Goal: Information Seeking & Learning: Learn about a topic

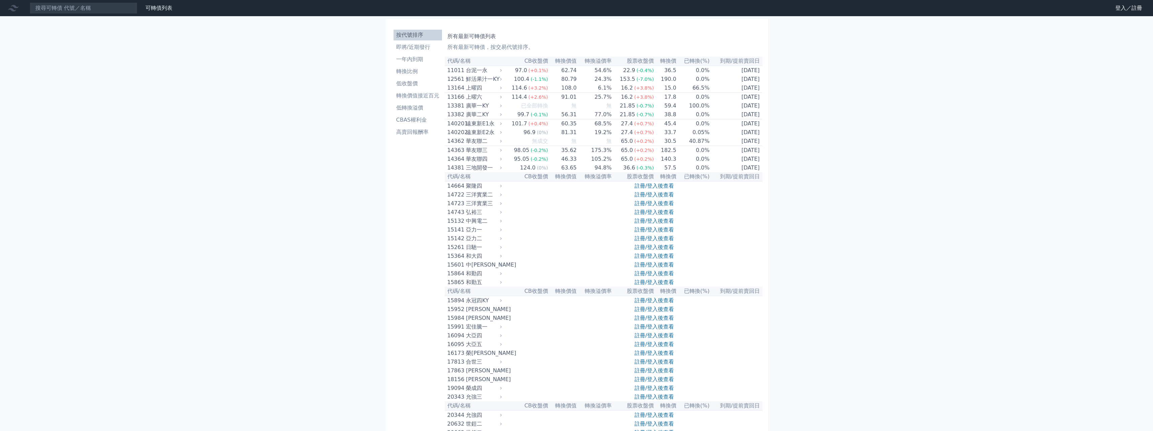
scroll to position [1459, 0]
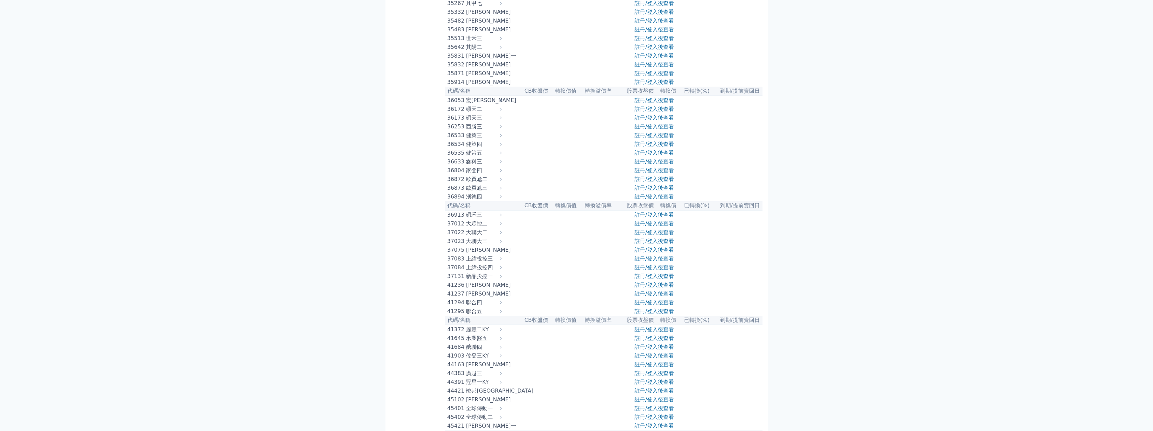
click at [471, 201] on div "湧德四" at bounding box center [483, 197] width 34 height 8
click at [452, 201] on div "36894" at bounding box center [455, 197] width 17 height 8
click at [654, 200] on link "註冊/登入後查看" at bounding box center [654, 196] width 39 height 6
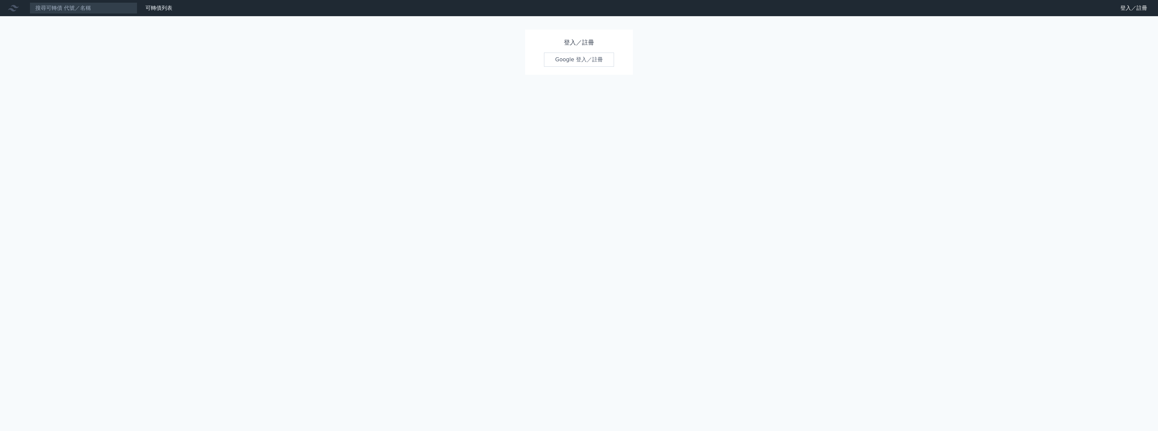
click at [565, 59] on link "Google 登入／註冊" at bounding box center [579, 60] width 70 height 14
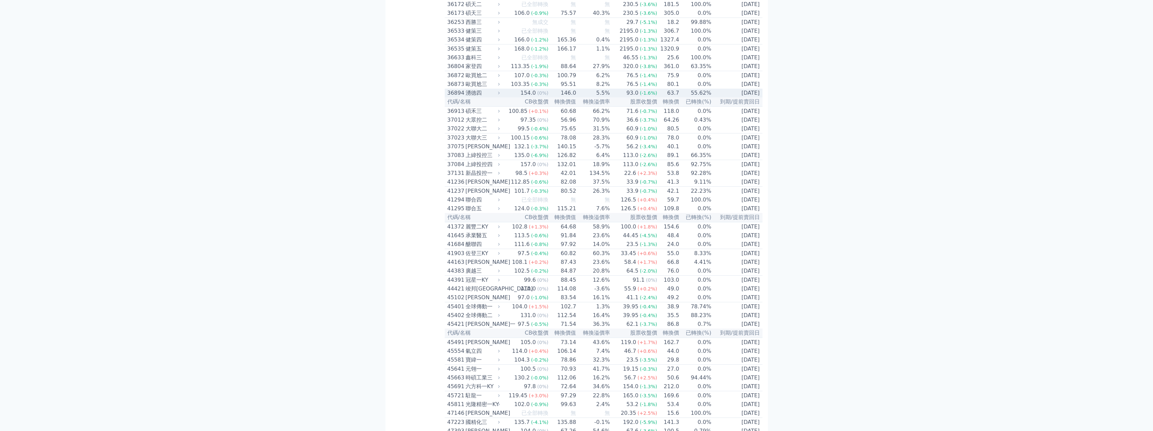
click at [481, 97] on div "湧德四" at bounding box center [482, 93] width 33 height 8
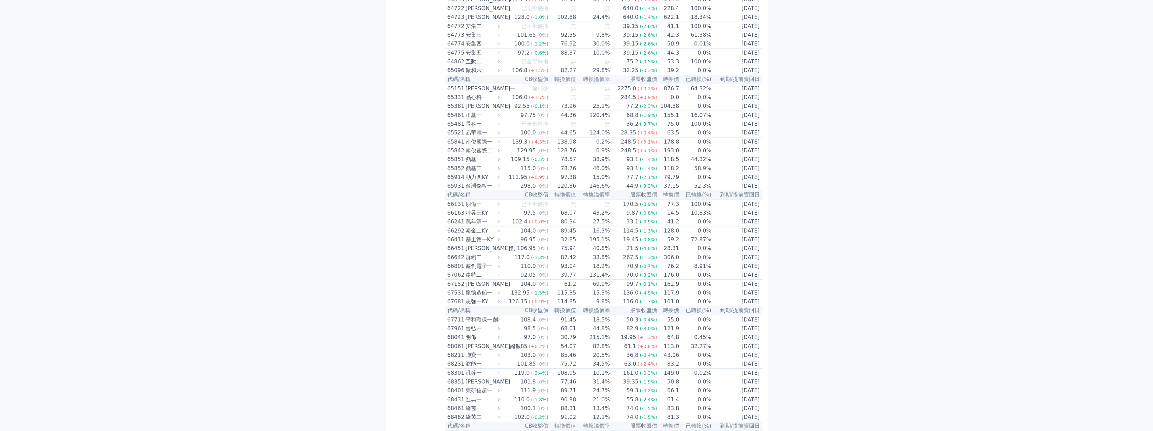
scroll to position [3158, 0]
